Goal: Information Seeking & Learning: Learn about a topic

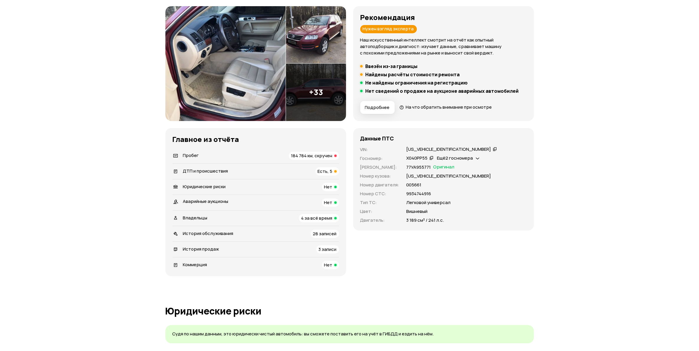
scroll to position [74, 0]
click at [320, 155] on span "184 784 км, скручен" at bounding box center [311, 155] width 41 height 6
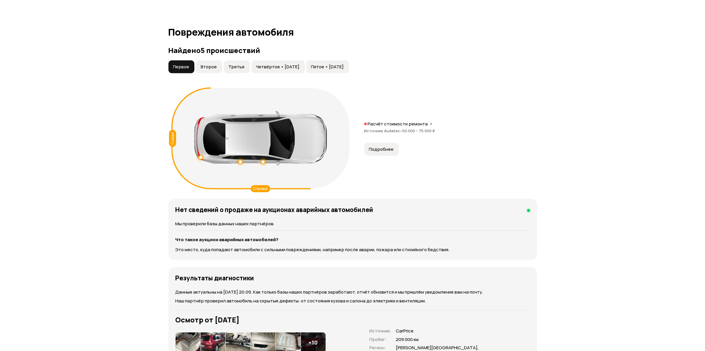
scroll to position [567, 0]
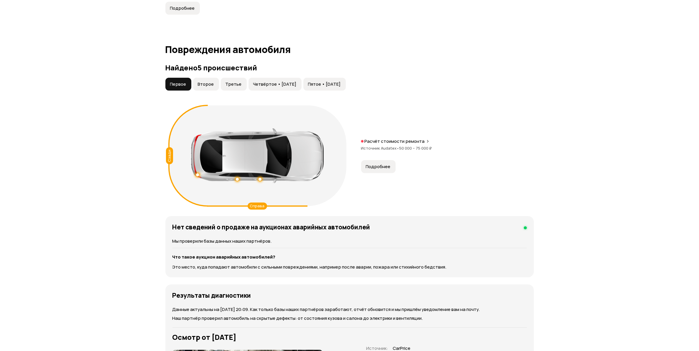
click at [385, 140] on p "Расчёт стоимости ремонта" at bounding box center [395, 142] width 60 height 6
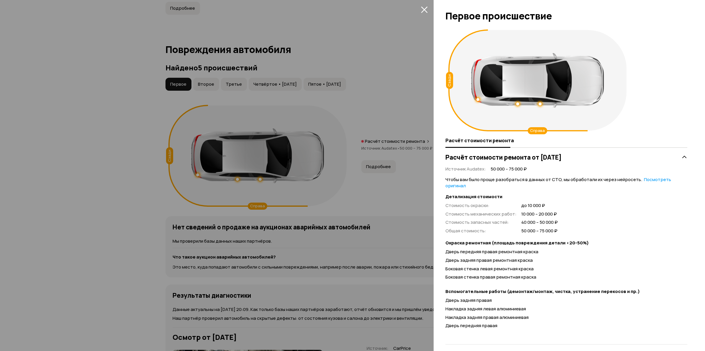
click at [155, 237] on div at bounding box center [352, 175] width 705 height 351
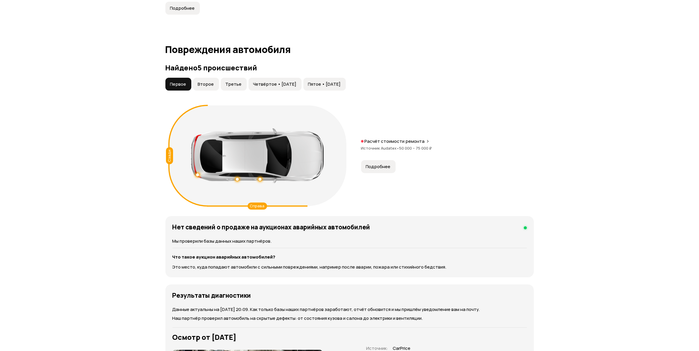
click at [200, 83] on span "Второе" at bounding box center [206, 84] width 16 height 6
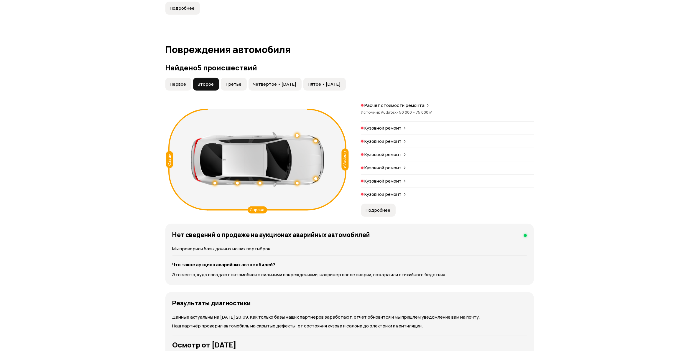
click at [411, 111] on span "50 000 – 75 000 ₽" at bounding box center [415, 112] width 33 height 5
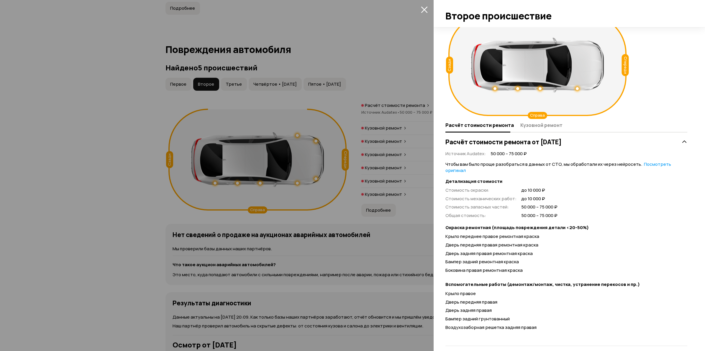
scroll to position [22, 0]
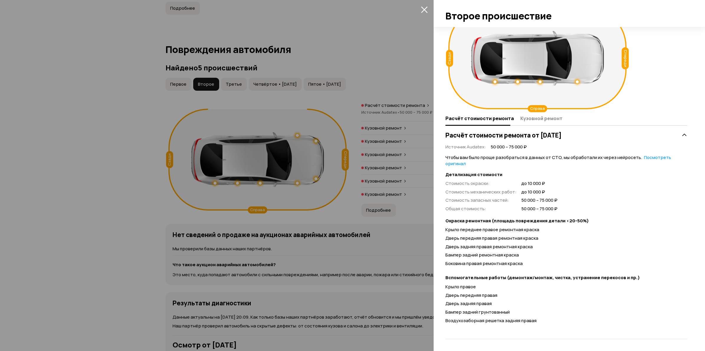
drag, startPoint x: 154, startPoint y: 228, endPoint x: 290, endPoint y: 194, distance: 140.3
click at [153, 228] on div at bounding box center [352, 175] width 705 height 351
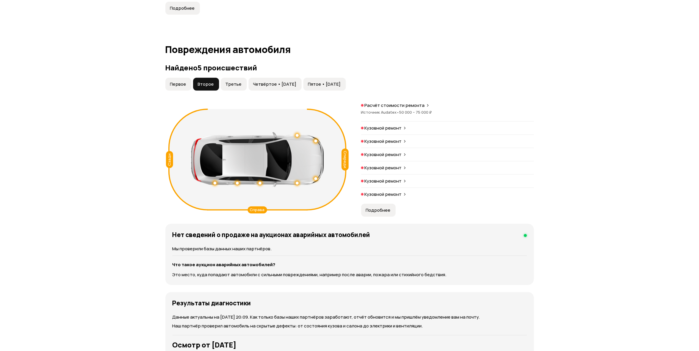
click at [404, 127] on icon at bounding box center [405, 128] width 4 height 5
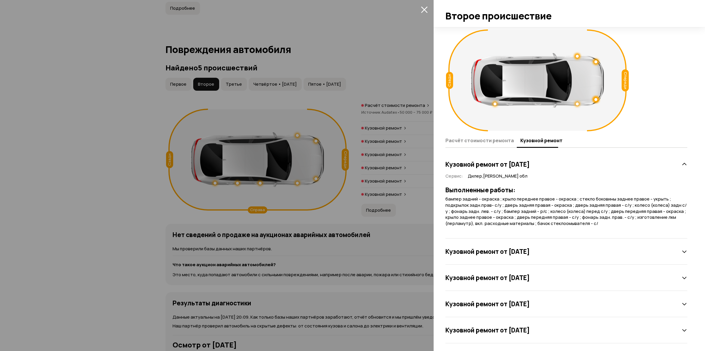
click at [516, 251] on h3 "Кузовной ремонт от [DATE]" at bounding box center [487, 252] width 84 height 8
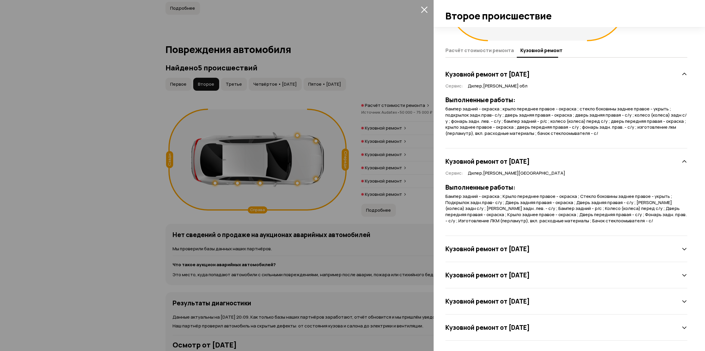
scroll to position [92, 0]
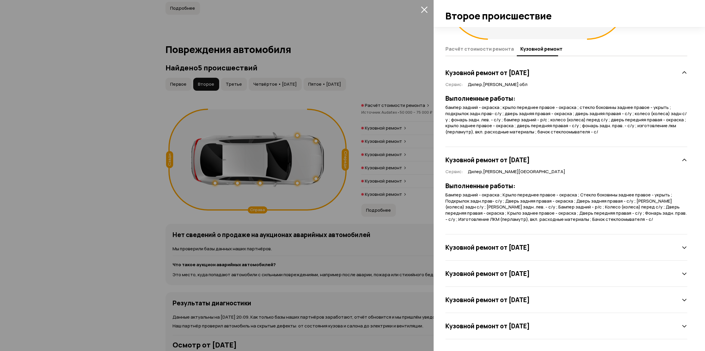
click at [530, 249] on h3 "Кузовной ремонт от [DATE]" at bounding box center [487, 248] width 84 height 8
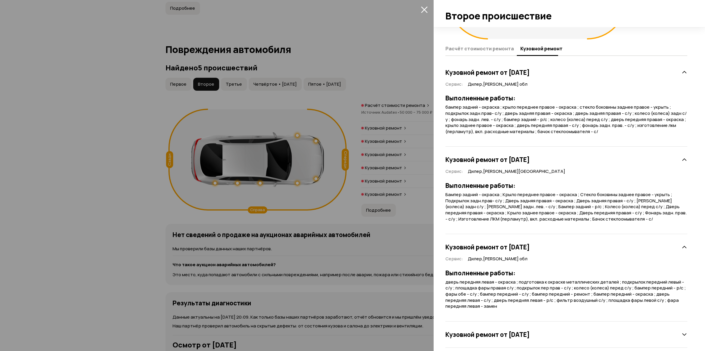
scroll to position [153, 0]
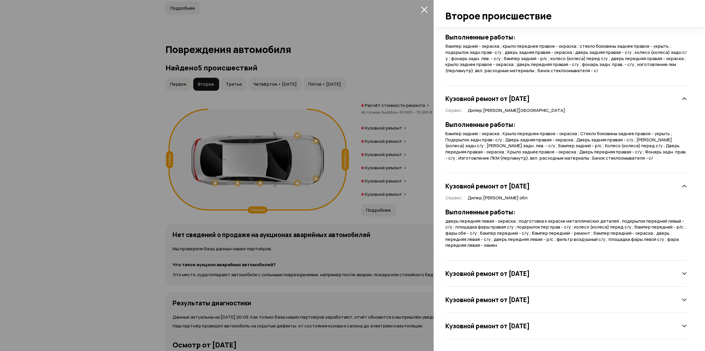
click at [530, 277] on h3 "Кузовной ремонт от [DATE]" at bounding box center [487, 274] width 84 height 8
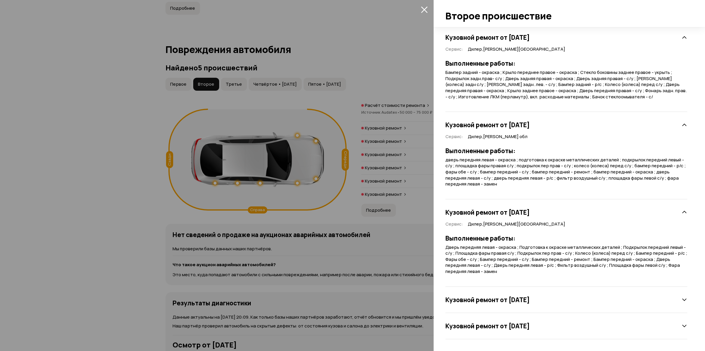
click at [526, 301] on h3 "Кузовной ремонт от [DATE]" at bounding box center [487, 300] width 84 height 8
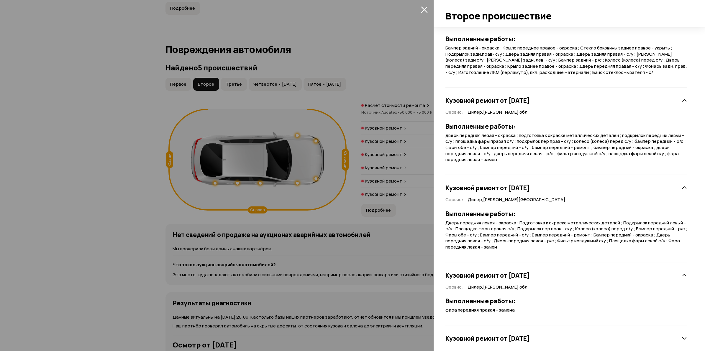
scroll to position [251, 0]
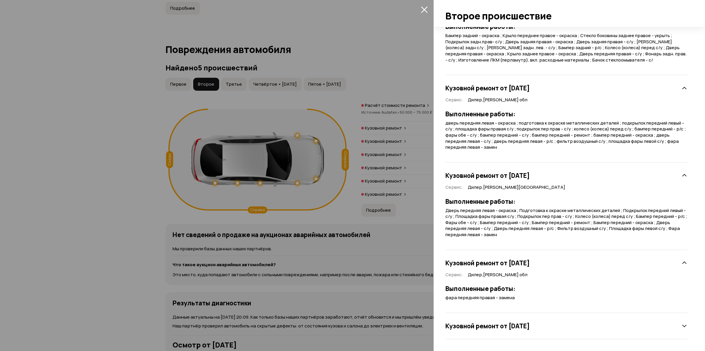
click at [521, 325] on h3 "Кузовной ремонт от [DATE]" at bounding box center [487, 327] width 84 height 8
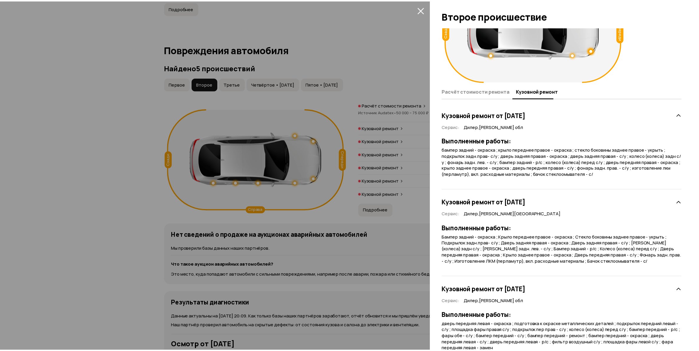
scroll to position [0, 0]
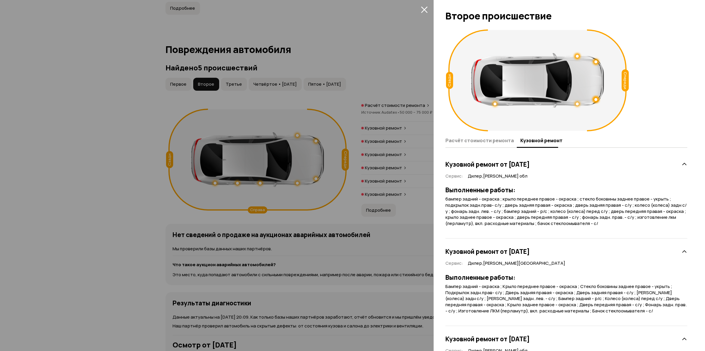
click at [276, 88] on div at bounding box center [352, 175] width 705 height 351
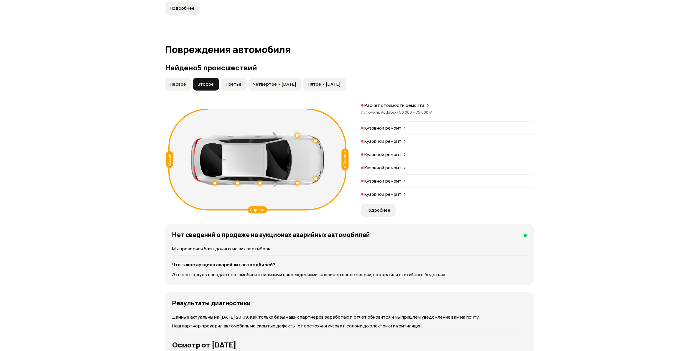
click at [230, 83] on span "Третье" at bounding box center [234, 84] width 16 height 6
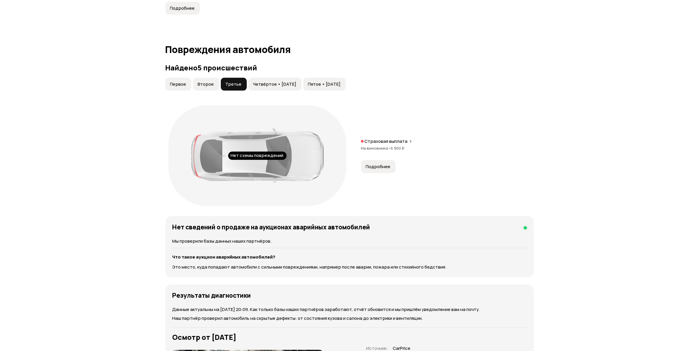
click at [394, 147] on span "6 900 ₽" at bounding box center [398, 148] width 14 height 5
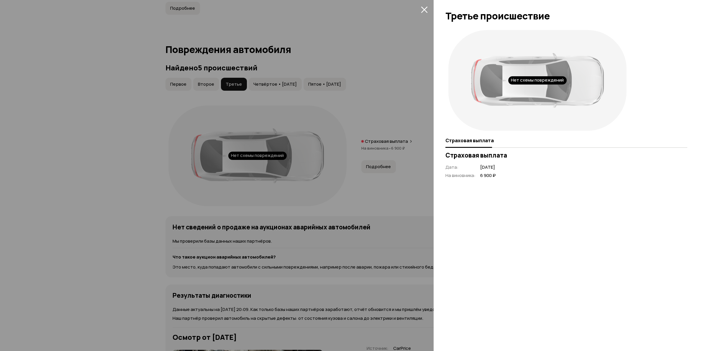
drag, startPoint x: 47, startPoint y: 144, endPoint x: 75, endPoint y: 145, distance: 27.5
click at [49, 144] on div at bounding box center [352, 175] width 705 height 351
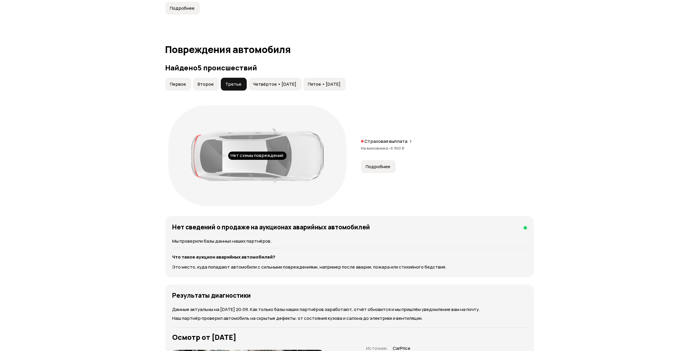
click at [287, 88] on button "Четвёртое • [DATE]" at bounding box center [275, 84] width 53 height 13
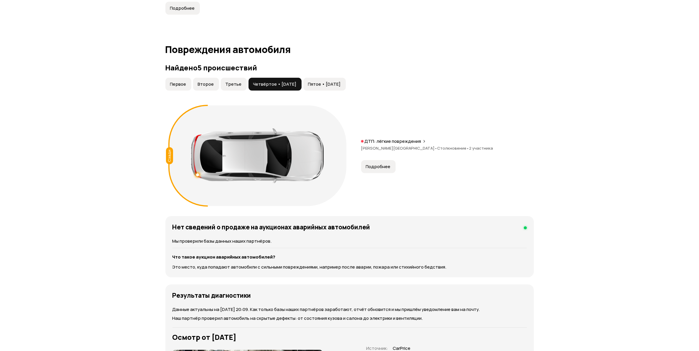
click at [435, 146] on span "•" at bounding box center [436, 148] width 3 height 5
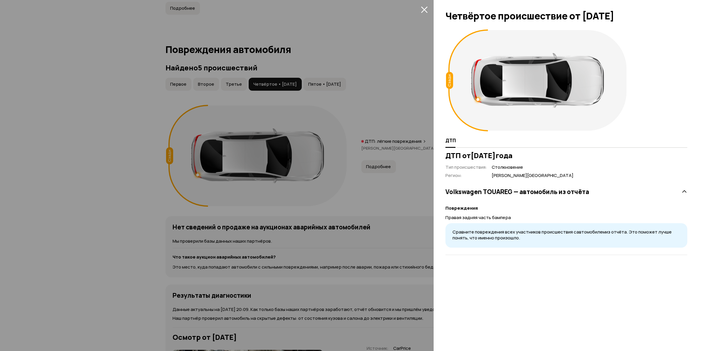
click at [84, 163] on div at bounding box center [352, 175] width 705 height 351
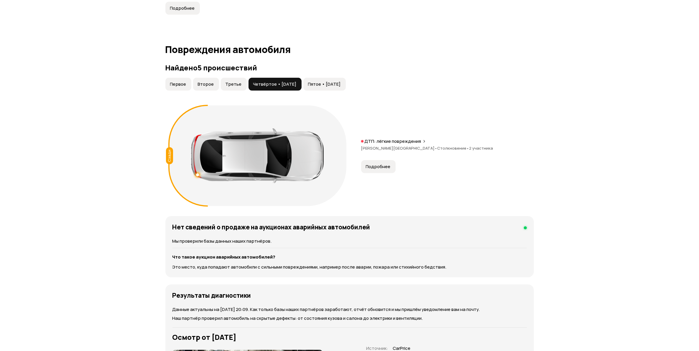
click at [341, 85] on span "Пятое • [DATE]" at bounding box center [324, 84] width 33 height 6
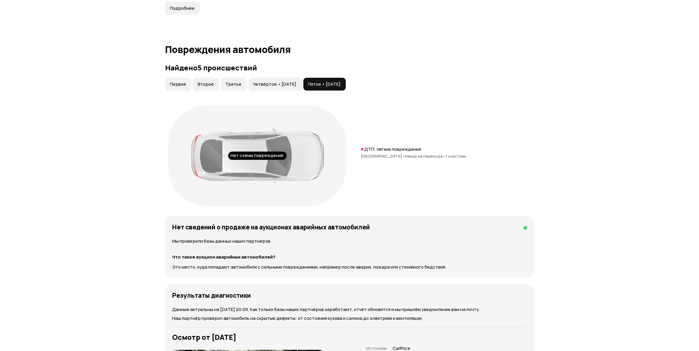
click at [405, 154] on span "Наезд на пешехода •" at bounding box center [425, 156] width 41 height 5
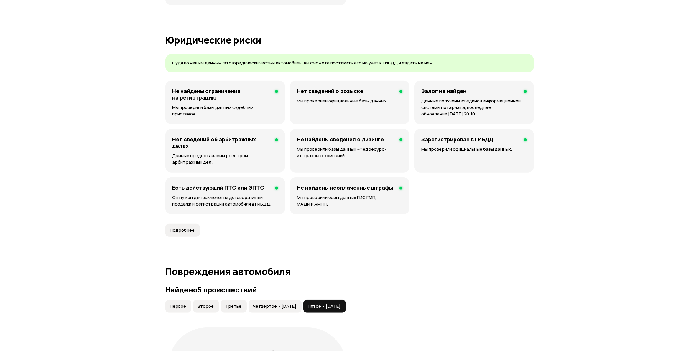
scroll to position [295, 0]
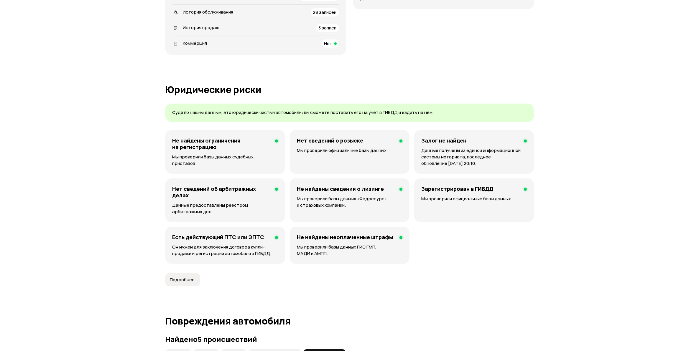
click at [318, 24] on li "История продаж 3 записи" at bounding box center [255, 28] width 167 height 16
click at [320, 27] on span "3 записи" at bounding box center [328, 28] width 18 height 6
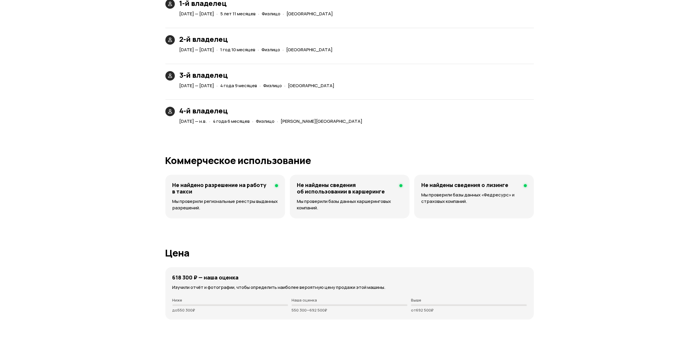
scroll to position [1824, 0]
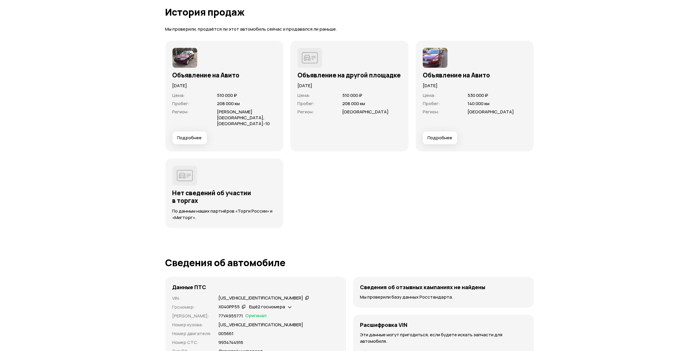
click at [185, 53] on img at bounding box center [184, 58] width 25 height 20
click at [195, 131] on button "Подробнее" at bounding box center [189, 137] width 34 height 13
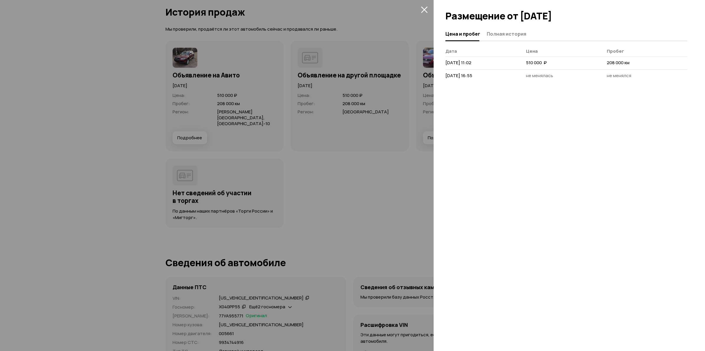
click at [52, 153] on div at bounding box center [352, 175] width 705 height 351
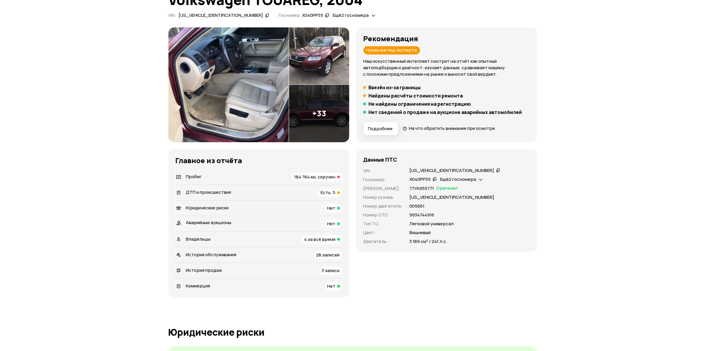
scroll to position [0, 0]
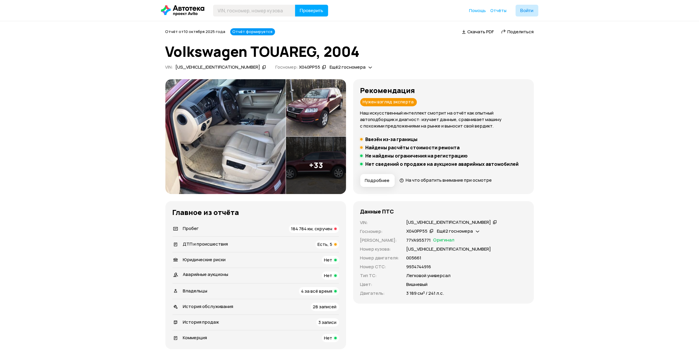
click at [270, 129] on img at bounding box center [225, 136] width 120 height 115
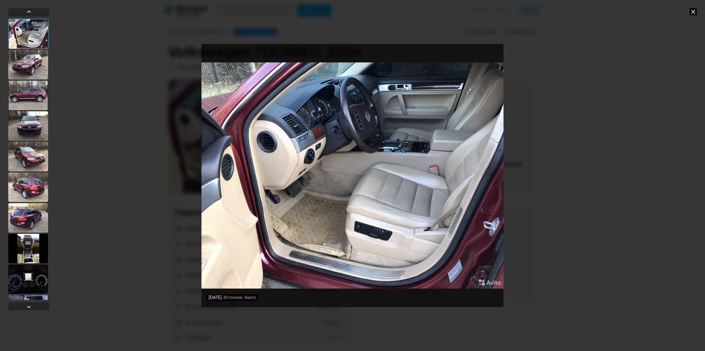
click at [40, 66] on div at bounding box center [28, 64] width 40 height 29
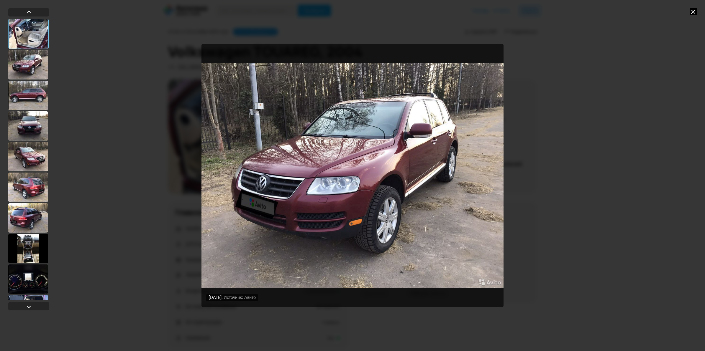
click at [32, 96] on div at bounding box center [28, 95] width 40 height 29
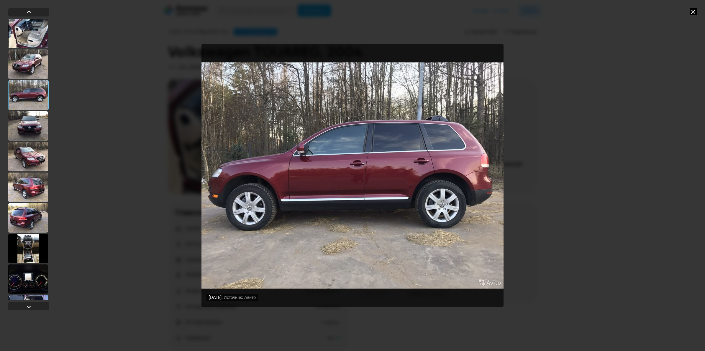
click at [32, 114] on div at bounding box center [28, 125] width 40 height 29
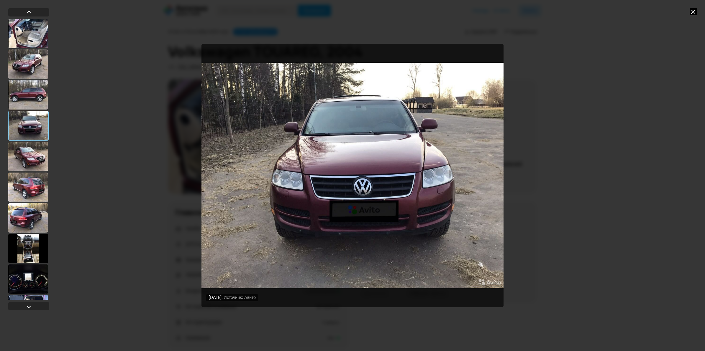
click at [30, 144] on div at bounding box center [28, 156] width 40 height 29
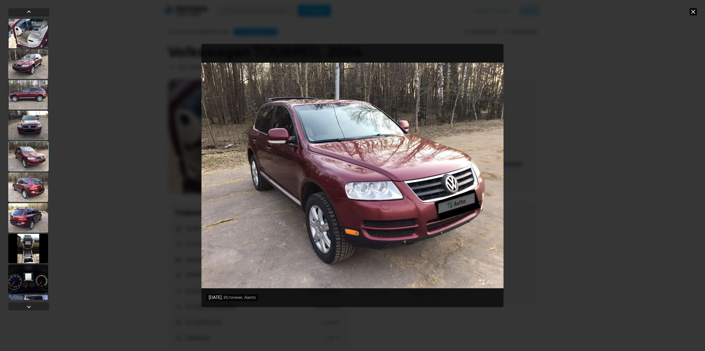
click at [31, 173] on div at bounding box center [28, 187] width 40 height 29
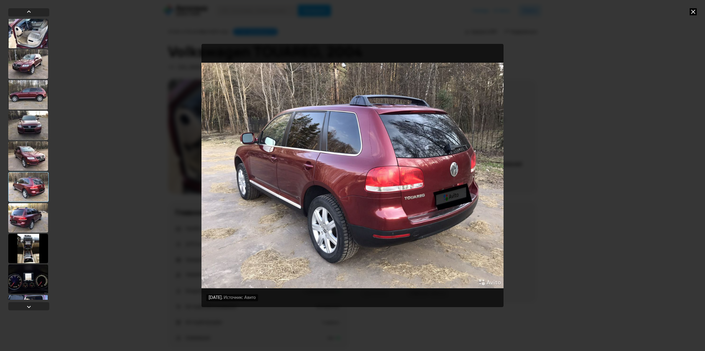
scroll to position [74, 0]
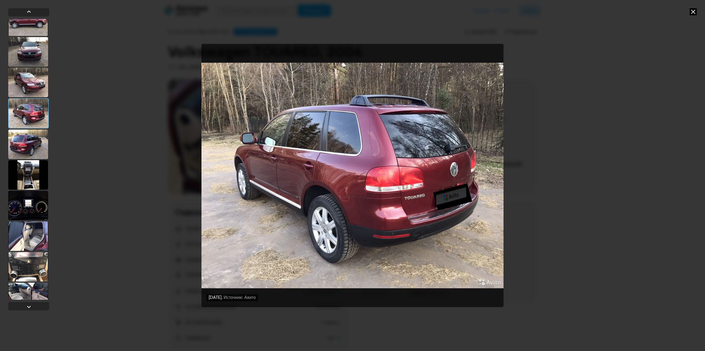
click at [30, 136] on div at bounding box center [28, 144] width 40 height 29
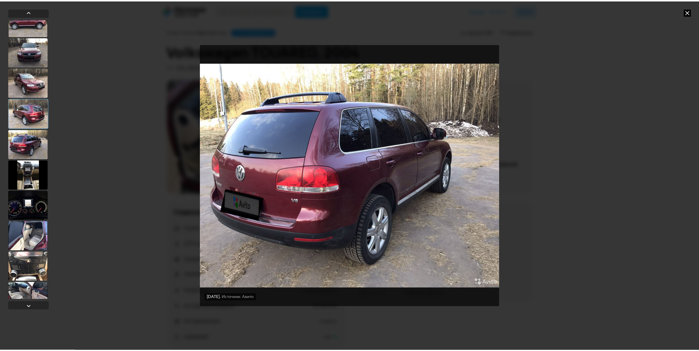
scroll to position [0, 0]
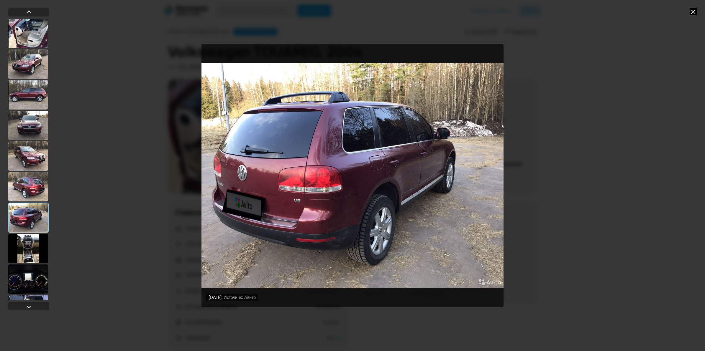
click at [27, 43] on div at bounding box center [28, 33] width 40 height 29
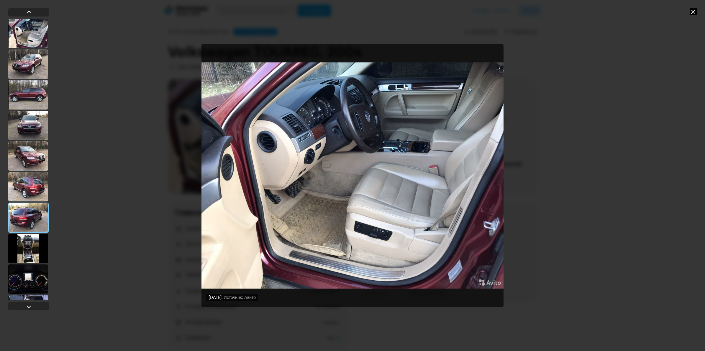
click at [27, 67] on div at bounding box center [28, 64] width 40 height 29
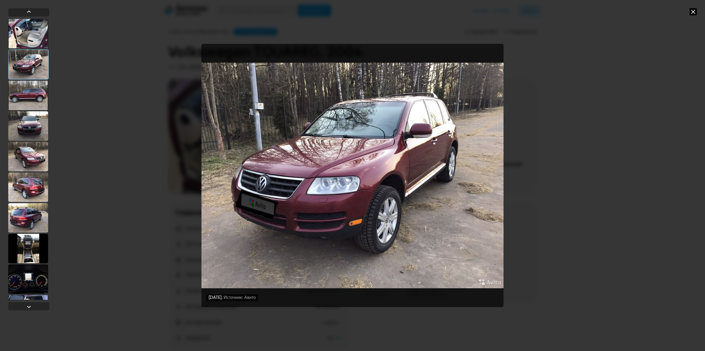
click at [26, 103] on div at bounding box center [28, 95] width 40 height 29
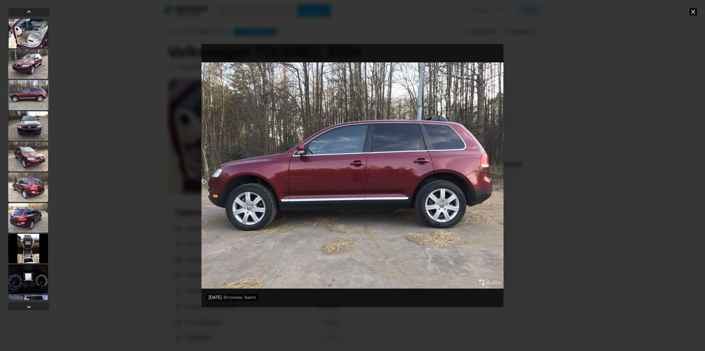
click at [34, 243] on div at bounding box center [28, 248] width 40 height 29
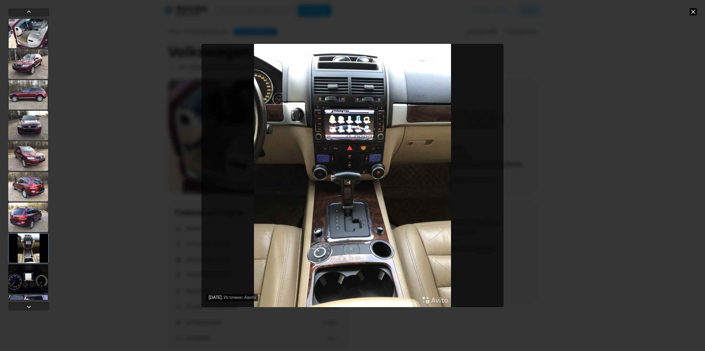
click at [693, 12] on icon at bounding box center [692, 11] width 7 height 7
